Goal: Task Accomplishment & Management: Use online tool/utility

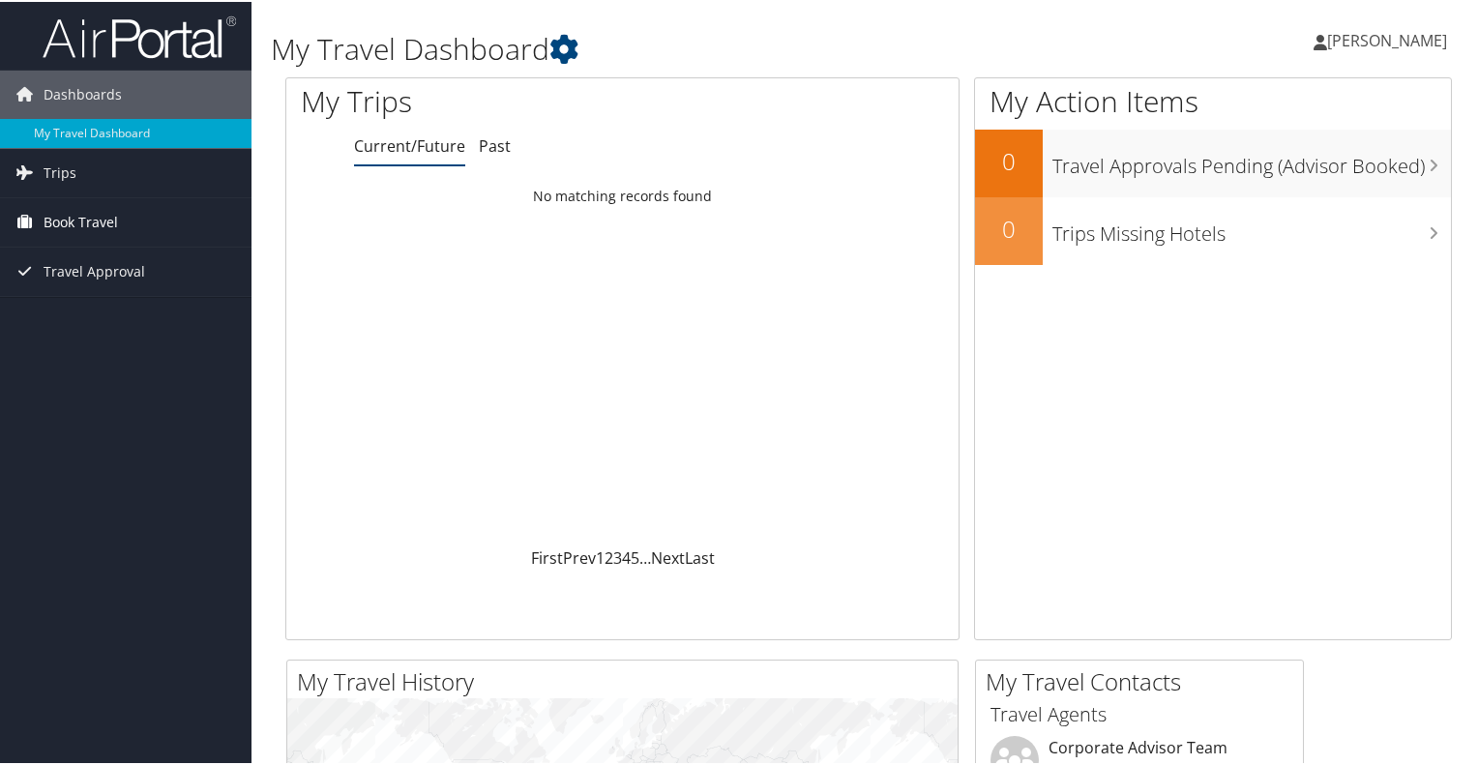
click at [75, 215] on span "Book Travel" at bounding box center [81, 220] width 74 height 48
click at [105, 177] on link "Trips" at bounding box center [125, 171] width 251 height 48
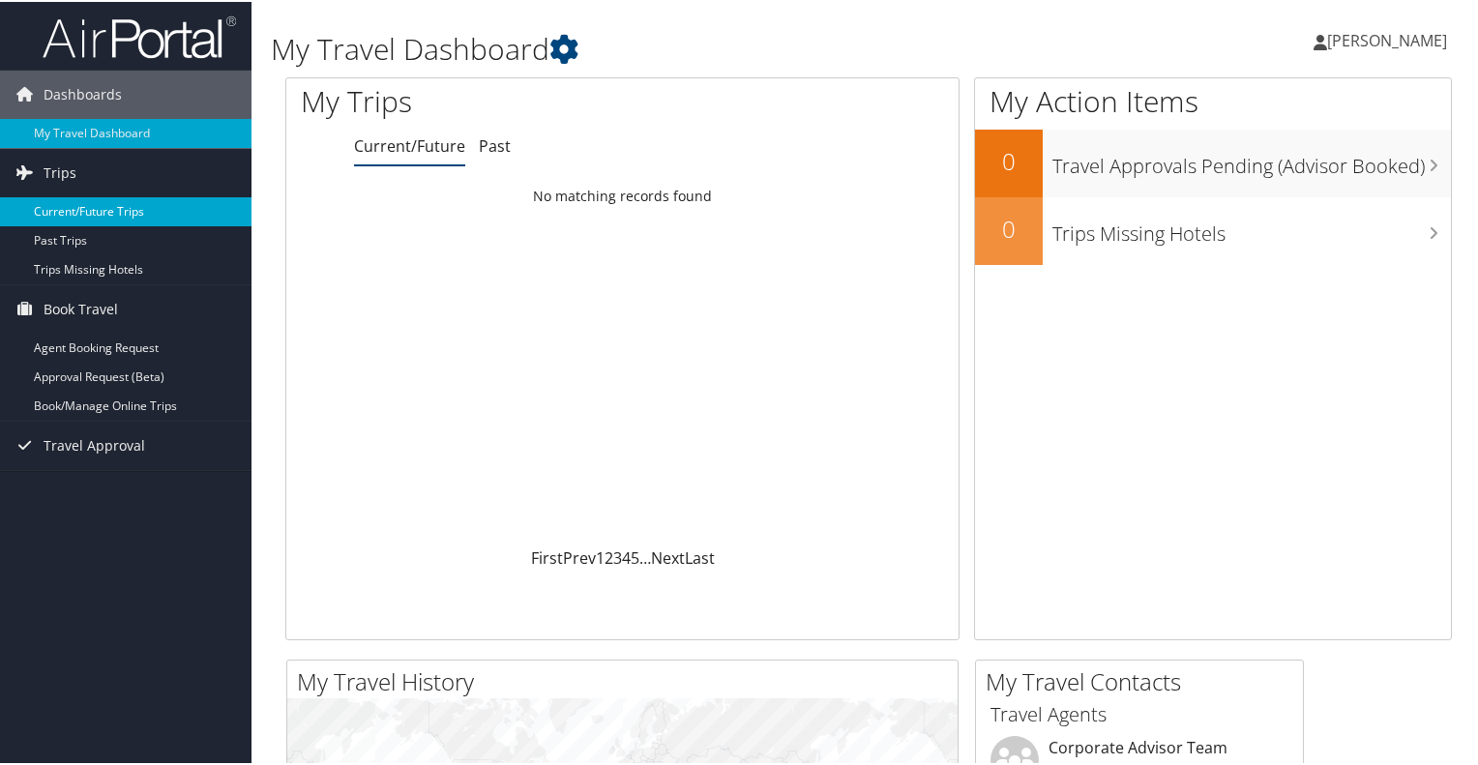
click at [103, 205] on link "Current/Future Trips" at bounding box center [125, 209] width 251 height 29
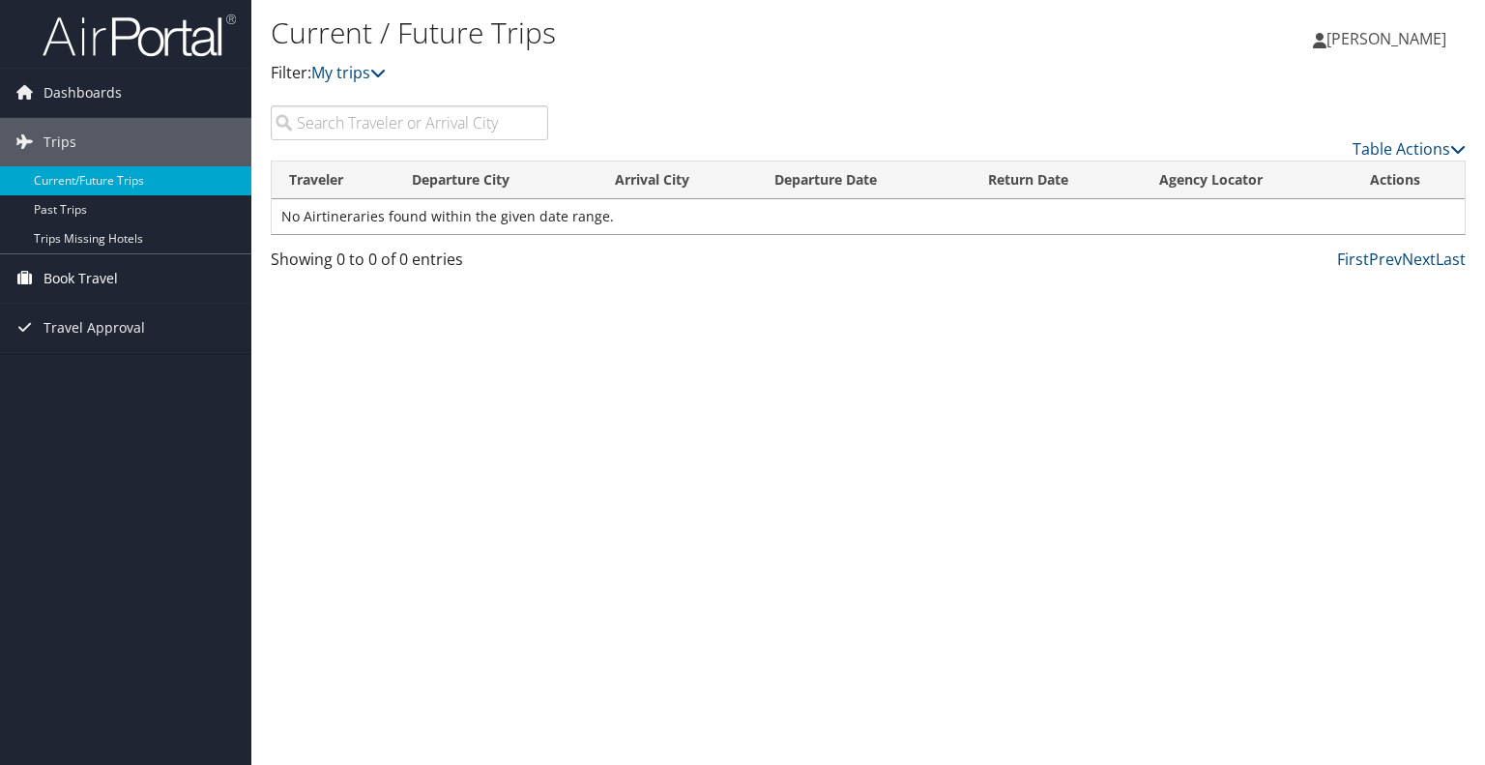
click at [97, 268] on span "Book Travel" at bounding box center [81, 278] width 74 height 48
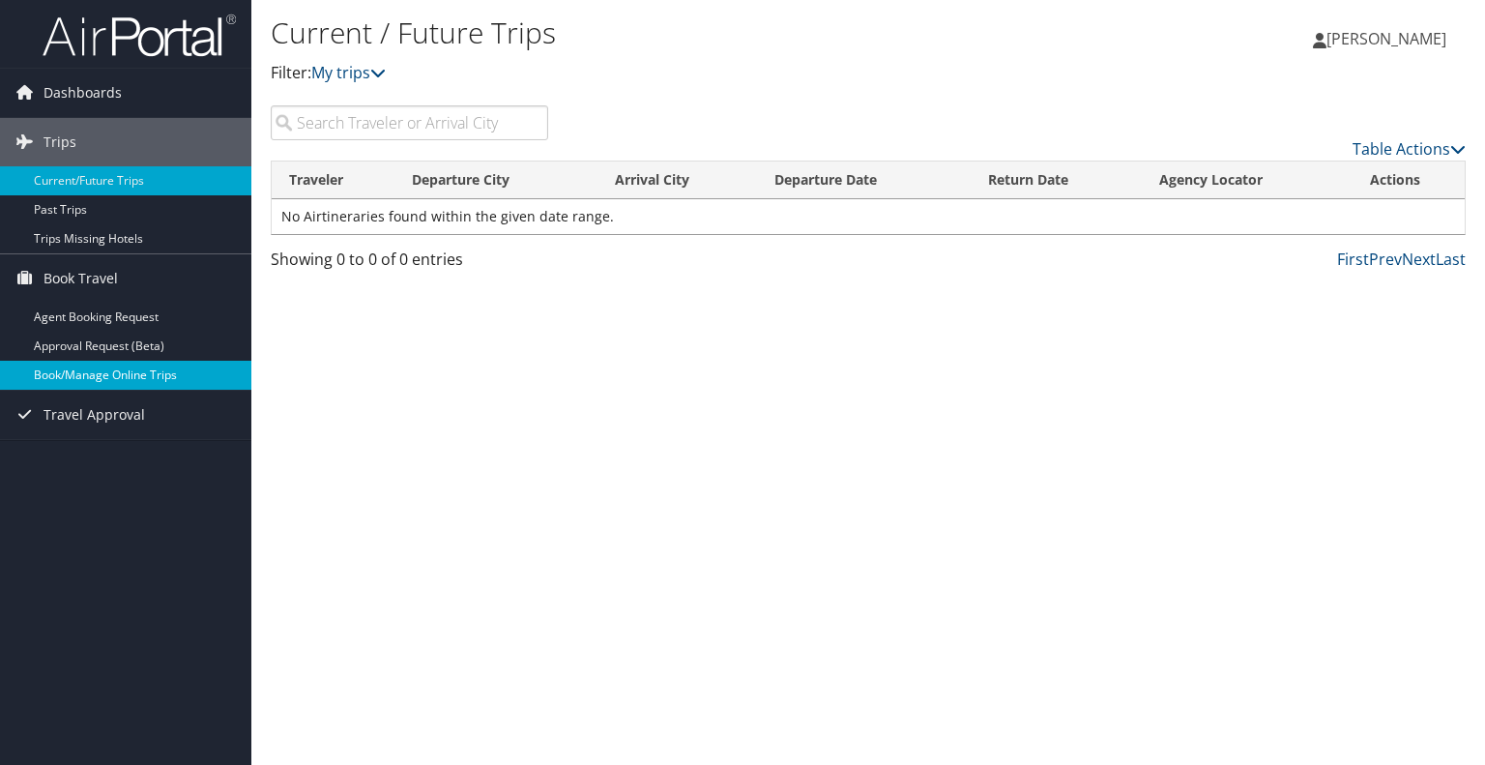
click at [60, 383] on link "Book/Manage Online Trips" at bounding box center [125, 375] width 251 height 29
